Goal: Transaction & Acquisition: Purchase product/service

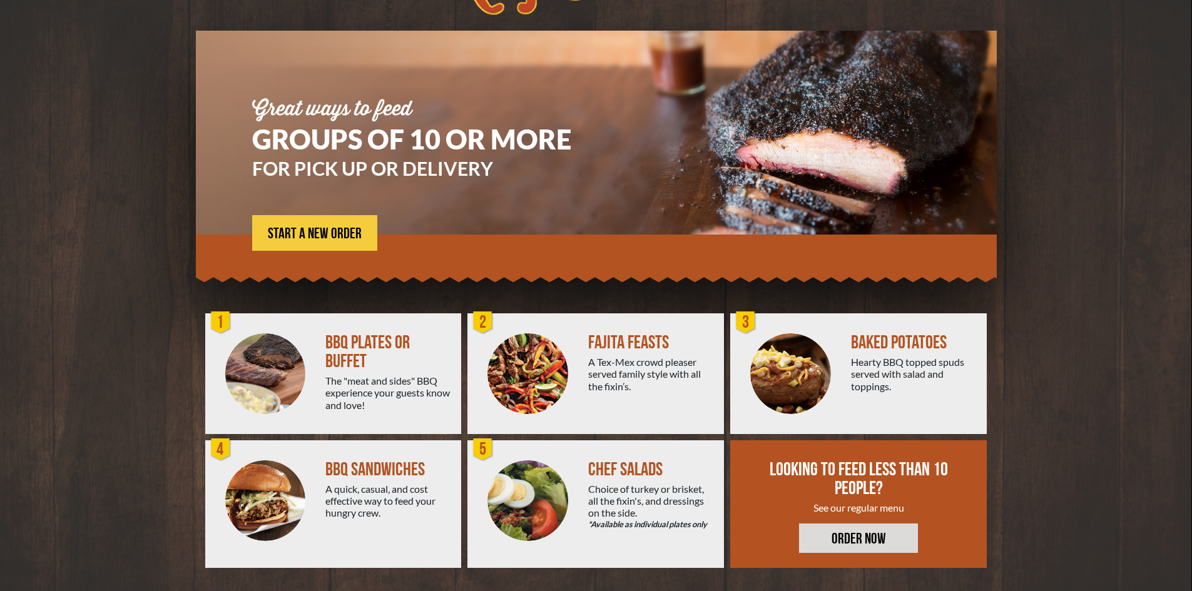
scroll to position [68, 0]
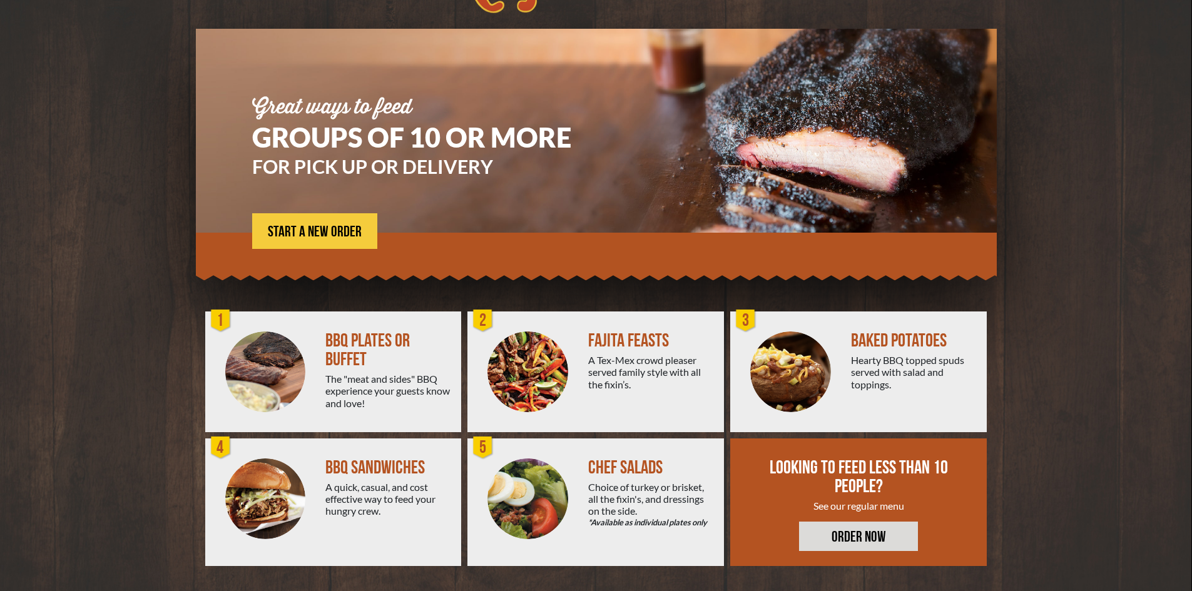
click at [842, 539] on link "ORDER NOW" at bounding box center [858, 536] width 119 height 29
click at [296, 226] on span "START A NEW ORDER" at bounding box center [315, 232] width 94 height 15
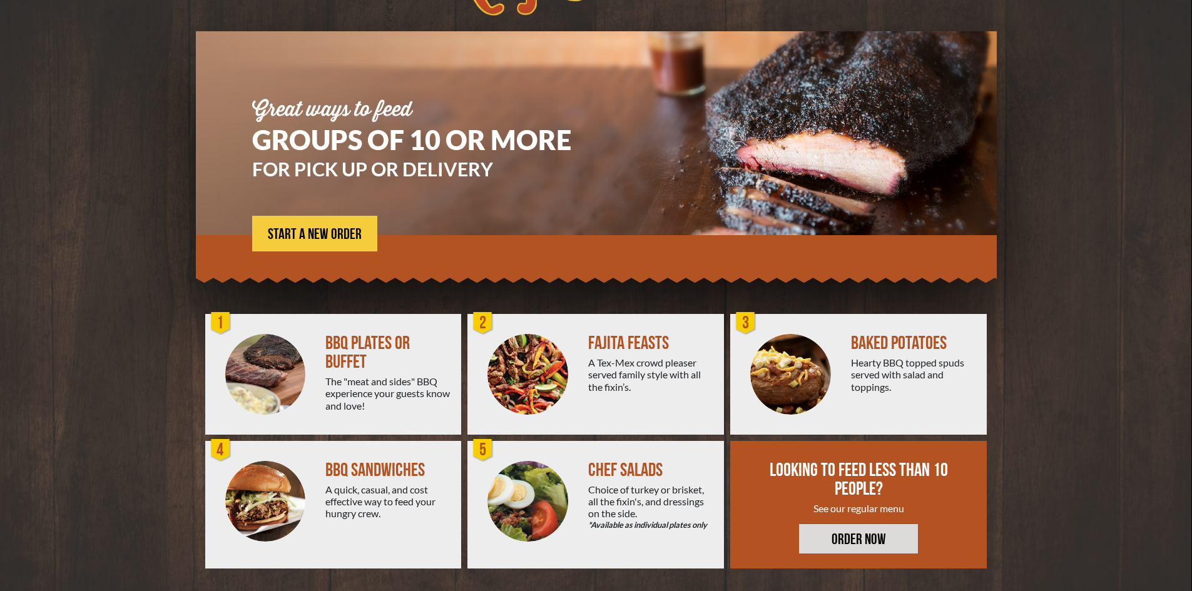
scroll to position [68, 0]
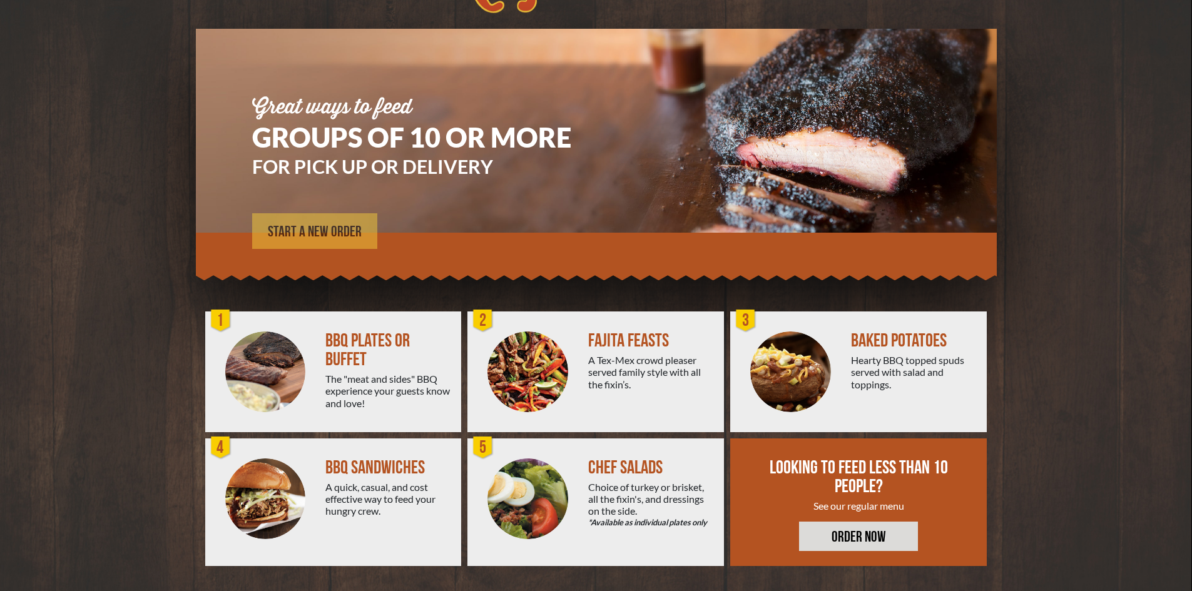
click at [337, 228] on span "START A NEW ORDER" at bounding box center [315, 232] width 94 height 15
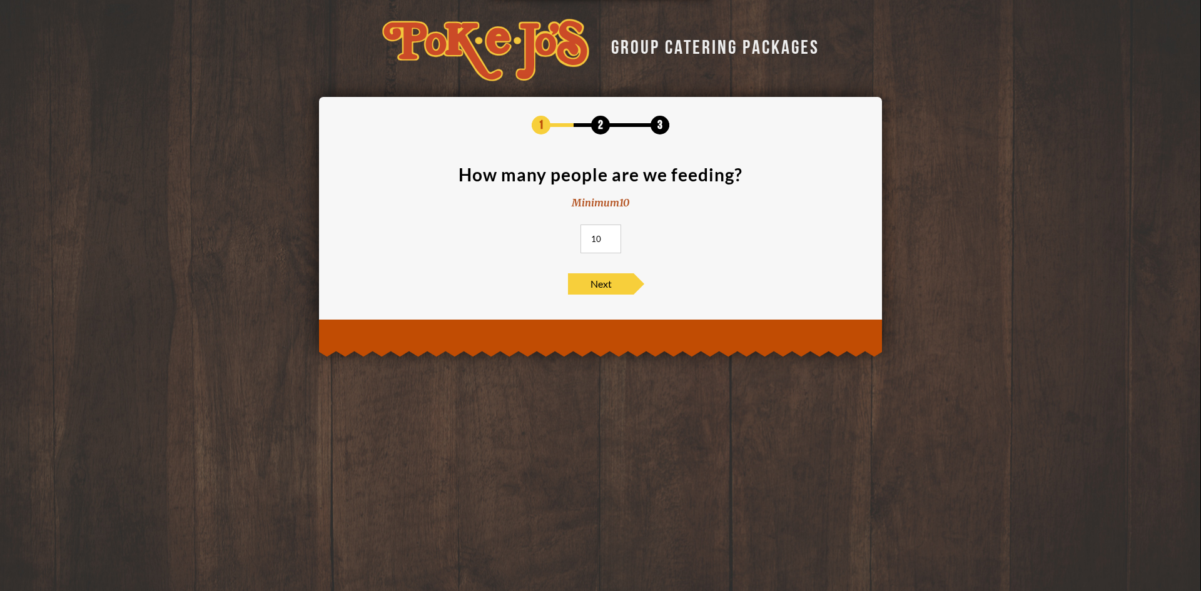
click at [609, 240] on input "10" at bounding box center [600, 239] width 41 height 29
click at [609, 235] on input "11" at bounding box center [600, 239] width 41 height 29
type input "12"
click at [609, 235] on input "12" at bounding box center [600, 239] width 41 height 29
click at [610, 278] on span "Next" at bounding box center [601, 283] width 66 height 21
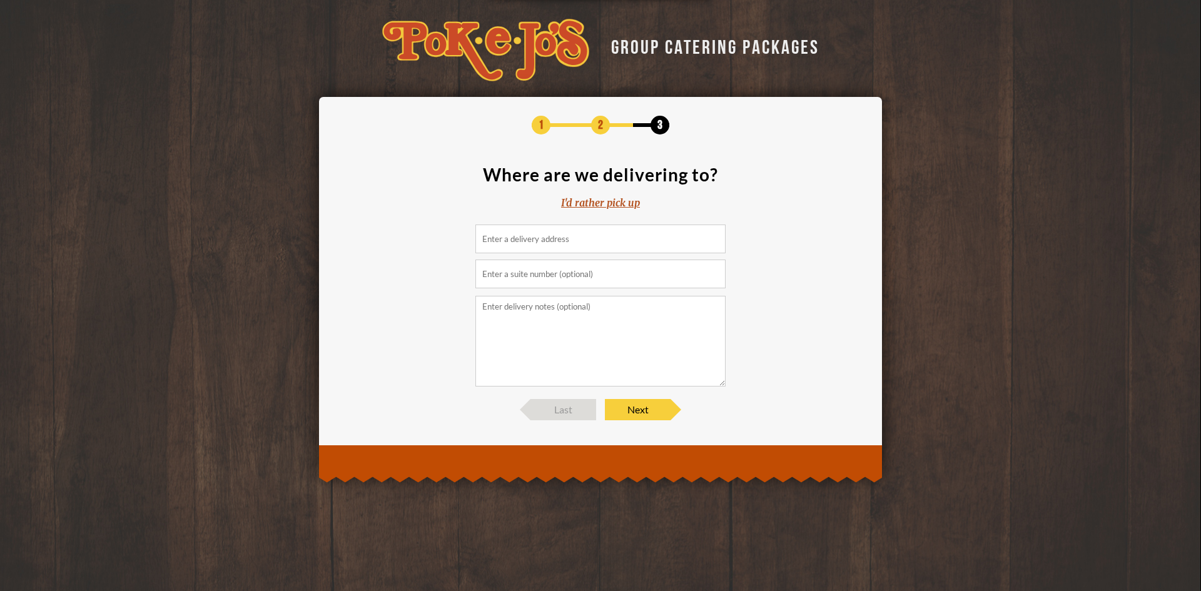
click at [565, 243] on input at bounding box center [600, 239] width 250 height 29
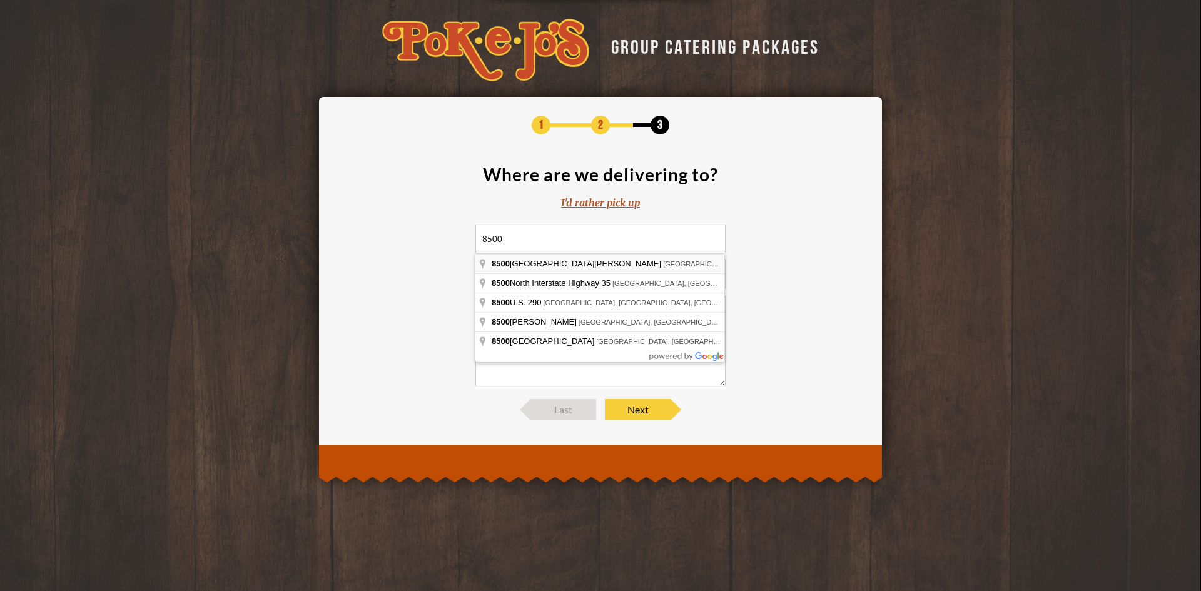
type input "[STREET_ADDRESS][PERSON_NAME]"
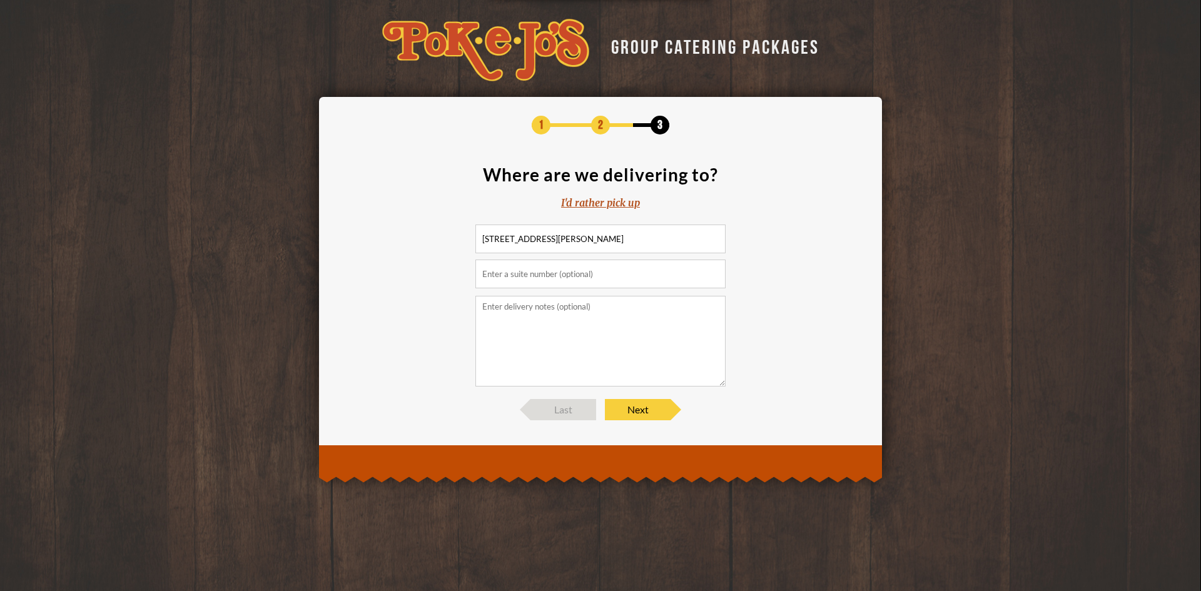
type input "Building 2"
click at [512, 308] on textarea at bounding box center [600, 341] width 250 height 91
click at [650, 241] on input "[STREET_ADDRESS][PERSON_NAME]" at bounding box center [600, 239] width 250 height 29
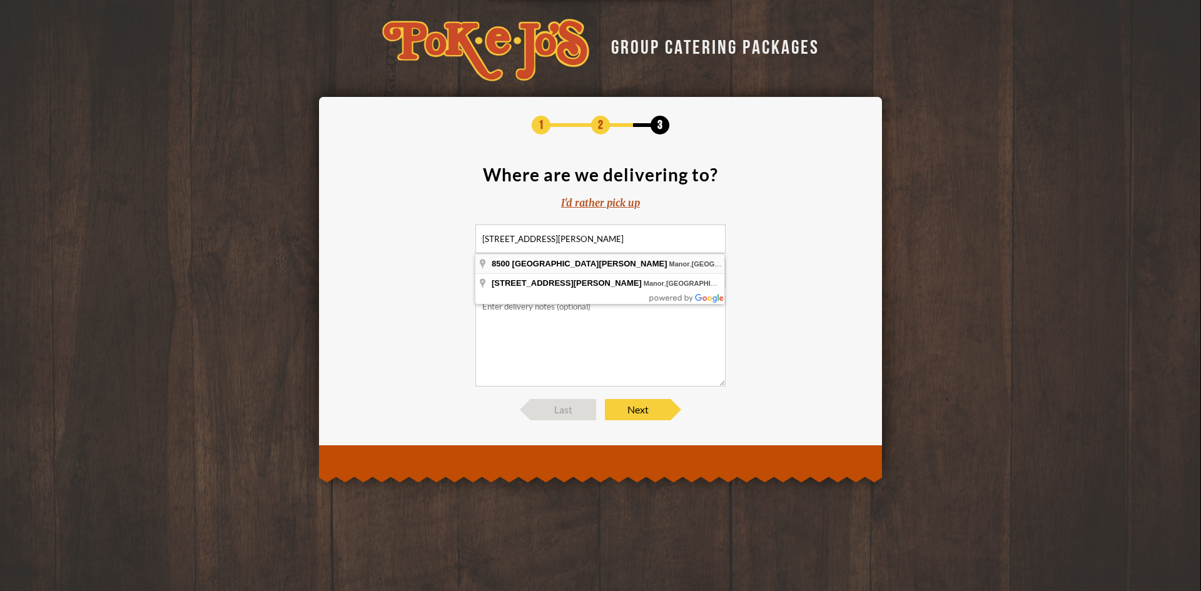
type input "[STREET_ADDRESS][PERSON_NAME]"
click at [521, 311] on textarea at bounding box center [600, 341] width 250 height 91
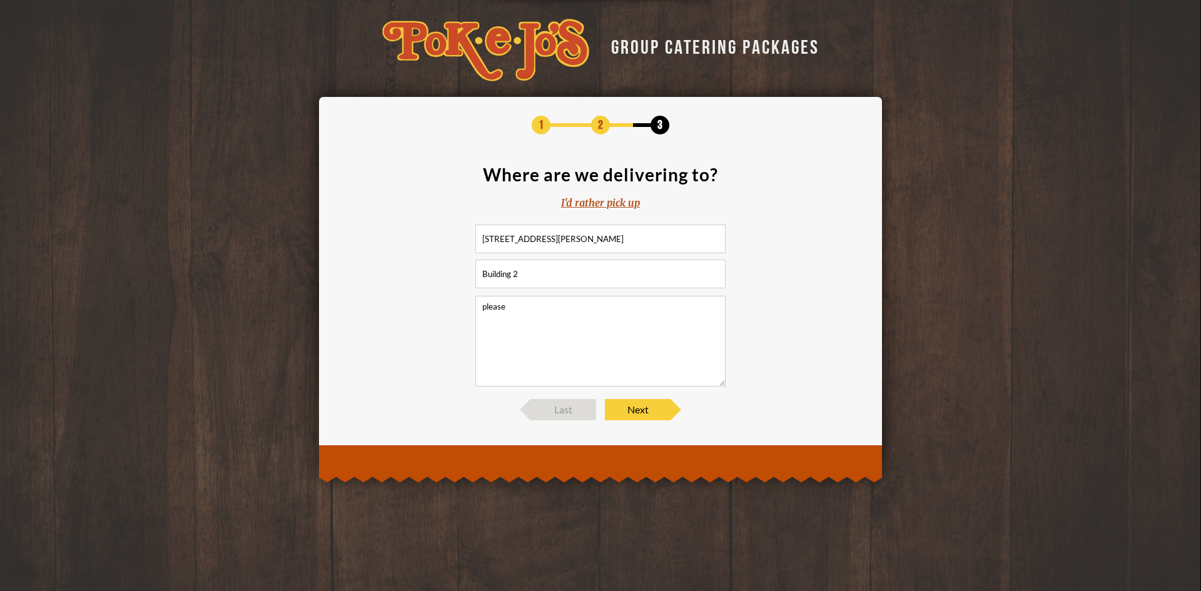
type textarea "please"
